Goal: Task Accomplishment & Management: Use online tool/utility

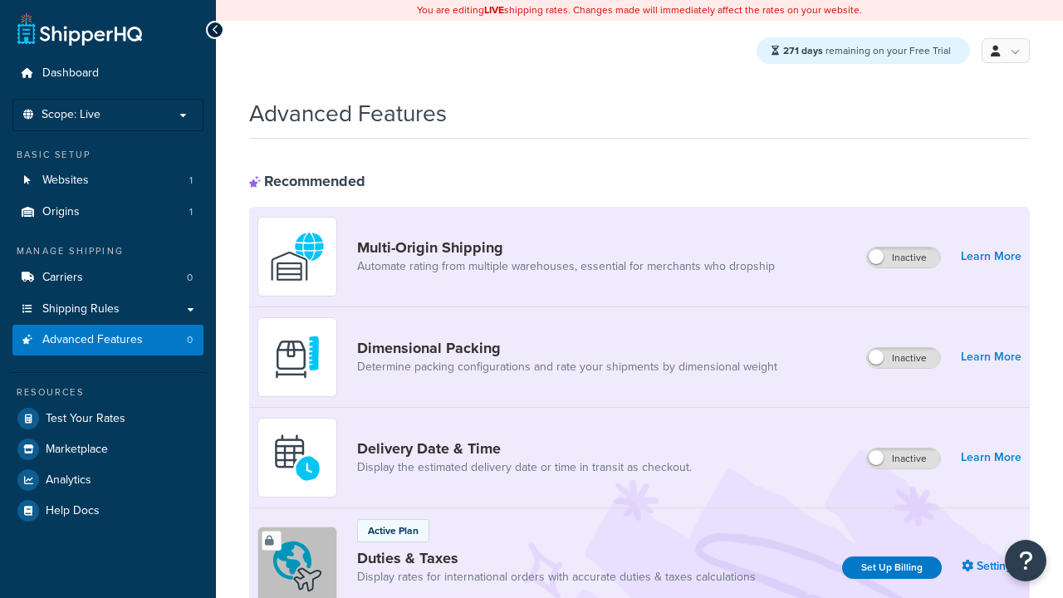
scroll to position [540, 0]
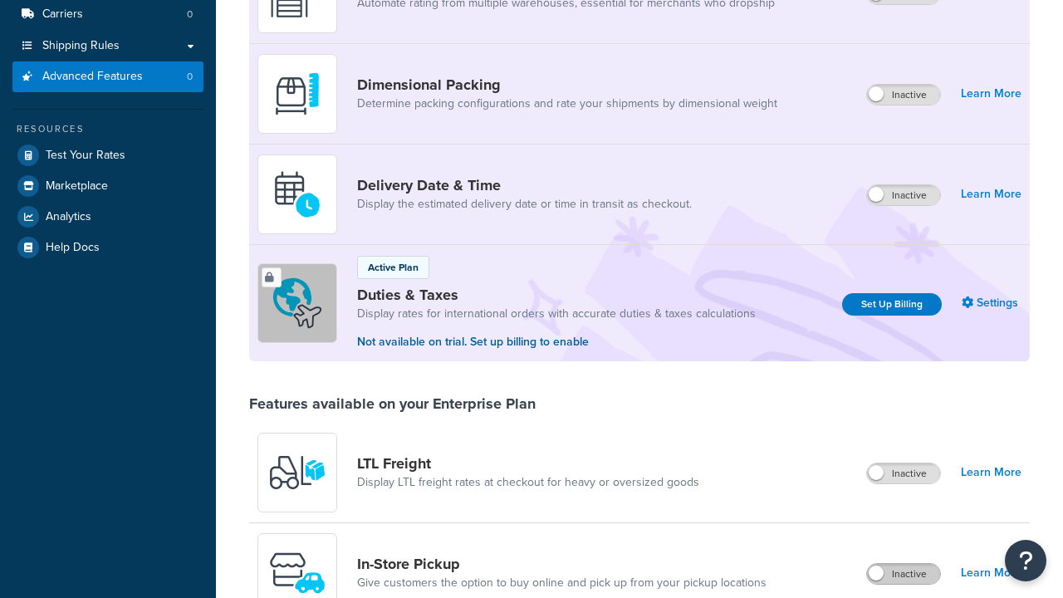
click at [904, 564] on label "Inactive" at bounding box center [903, 574] width 73 height 20
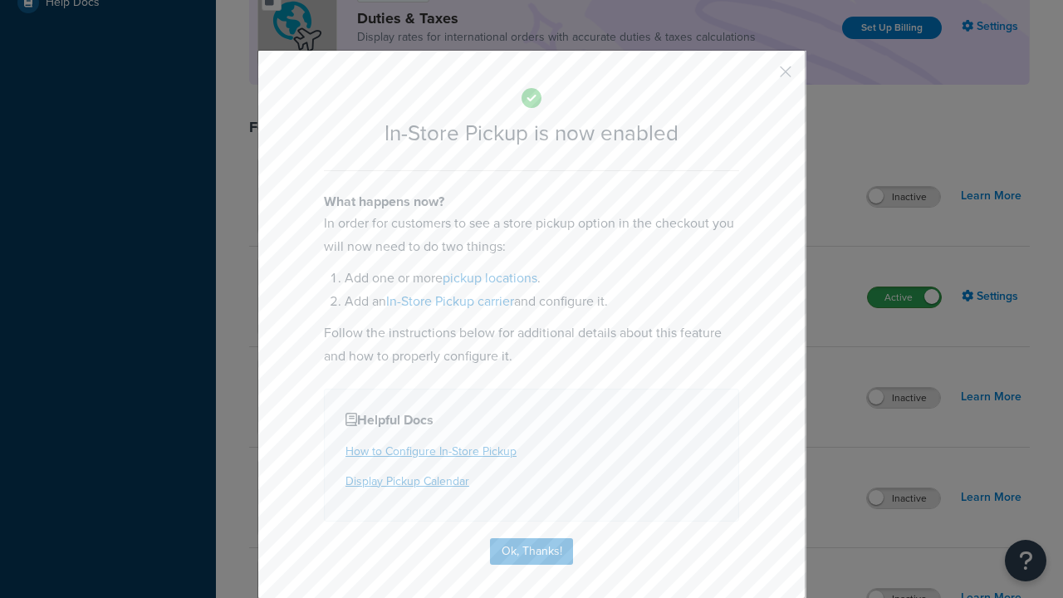
scroll to position [0, 0]
click at [760, 77] on button "button" at bounding box center [761, 78] width 4 height 4
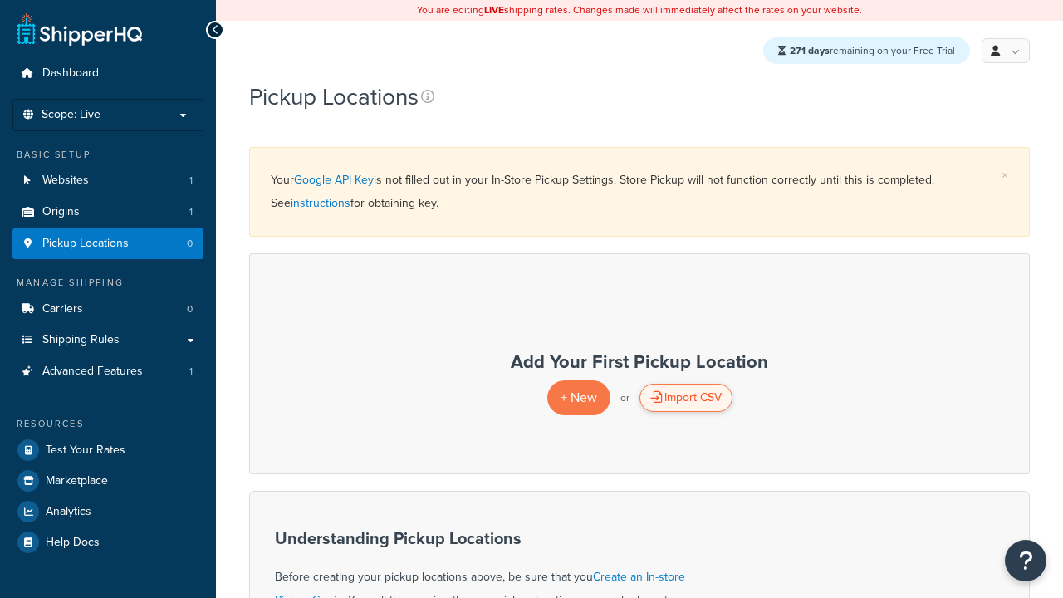
click at [685, 399] on div "Import CSV" at bounding box center [685, 398] width 93 height 28
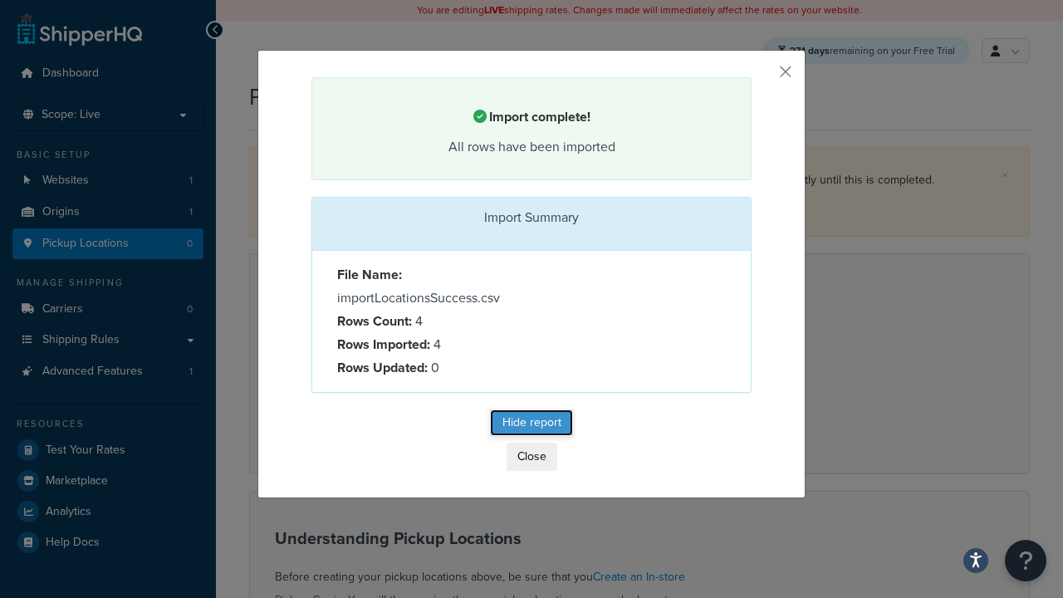
click at [531, 423] on button "Hide report" at bounding box center [531, 422] width 83 height 27
